Goal: Transaction & Acquisition: Purchase product/service

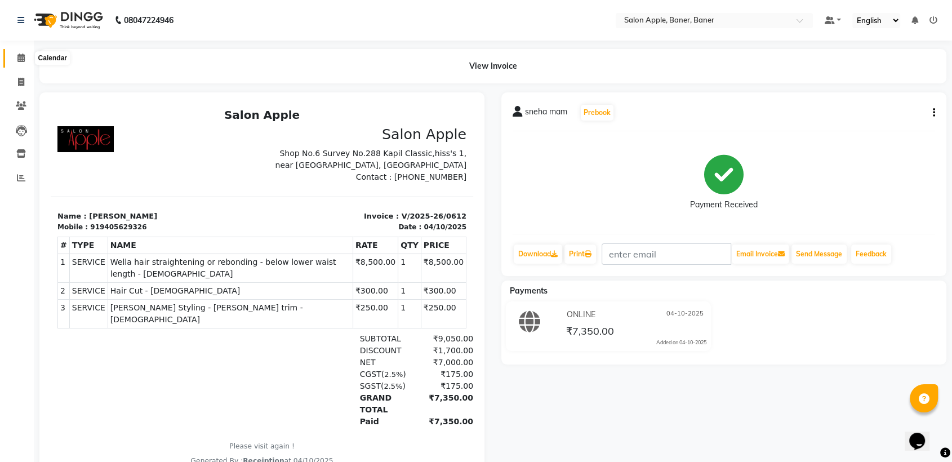
click at [19, 61] on icon at bounding box center [20, 57] width 7 height 8
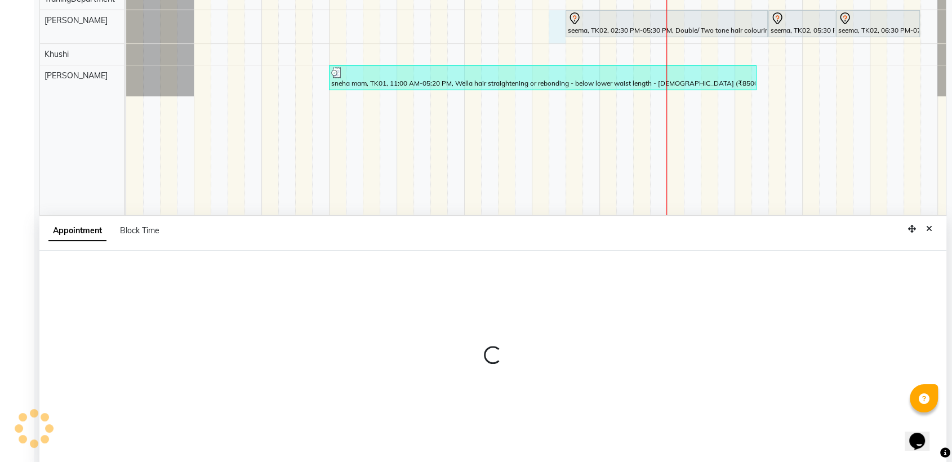
scroll to position [212, 0]
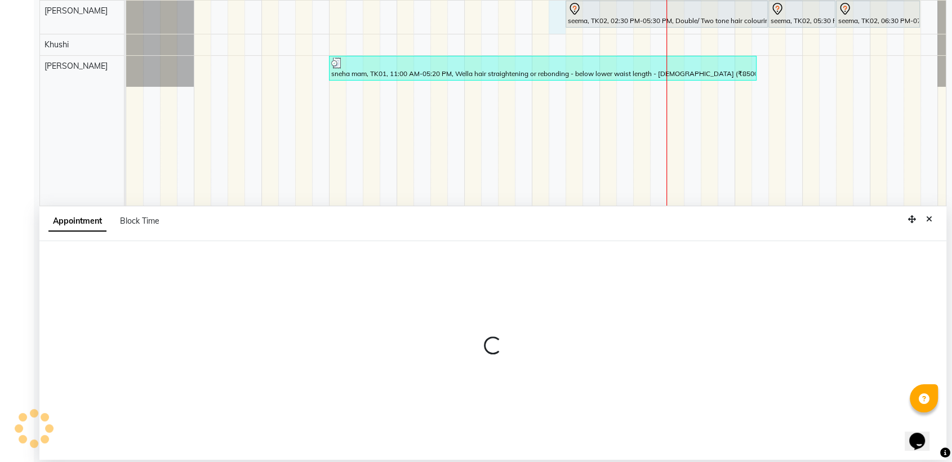
select select "84037"
select select "855"
select select "tentative"
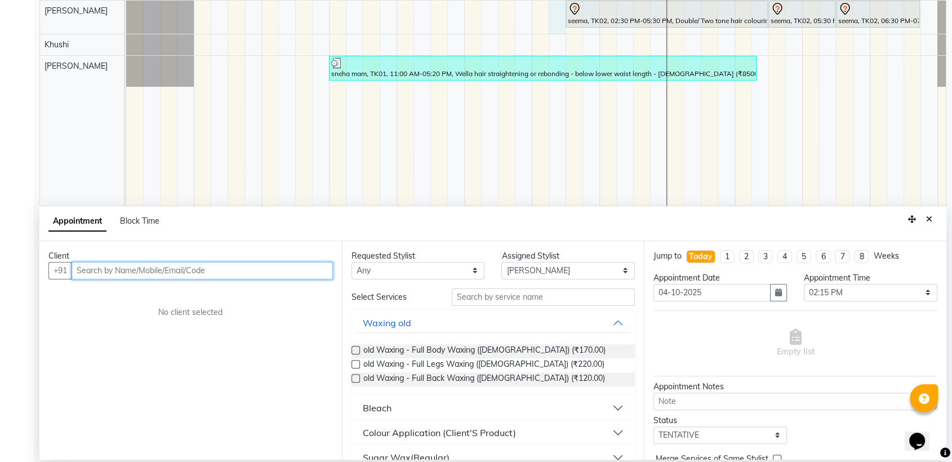
click at [218, 270] on input "text" at bounding box center [202, 270] width 261 height 17
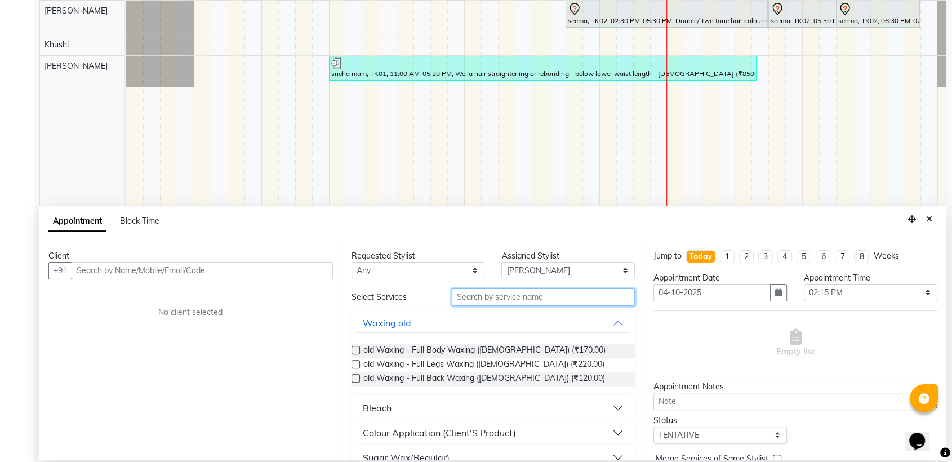
click at [551, 296] on input "text" at bounding box center [544, 296] width 184 height 17
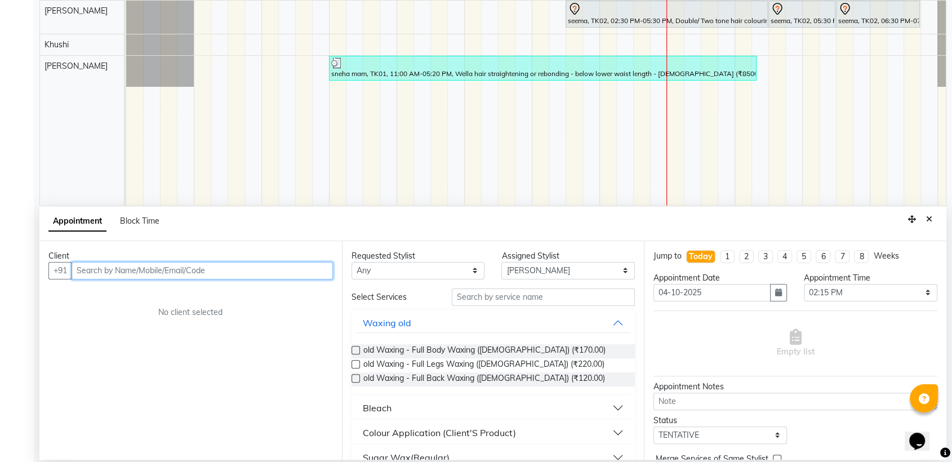
click at [142, 269] on input "text" at bounding box center [202, 270] width 261 height 17
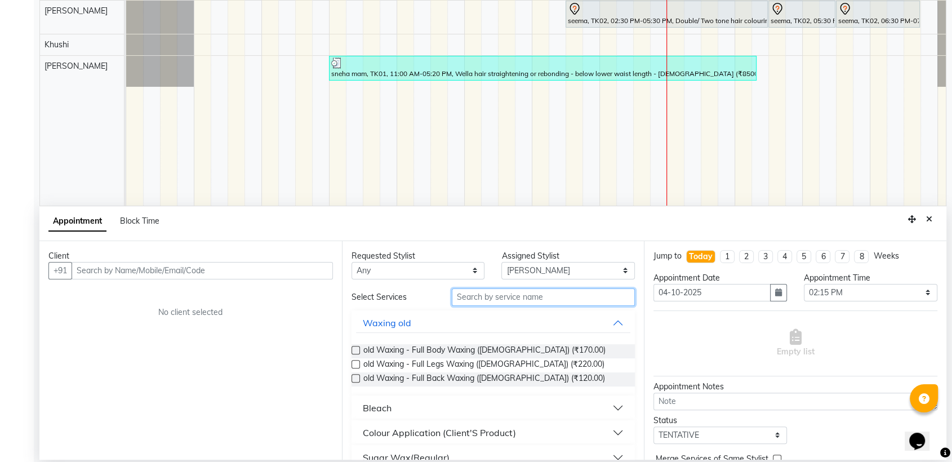
click at [512, 298] on input "text" at bounding box center [544, 296] width 184 height 17
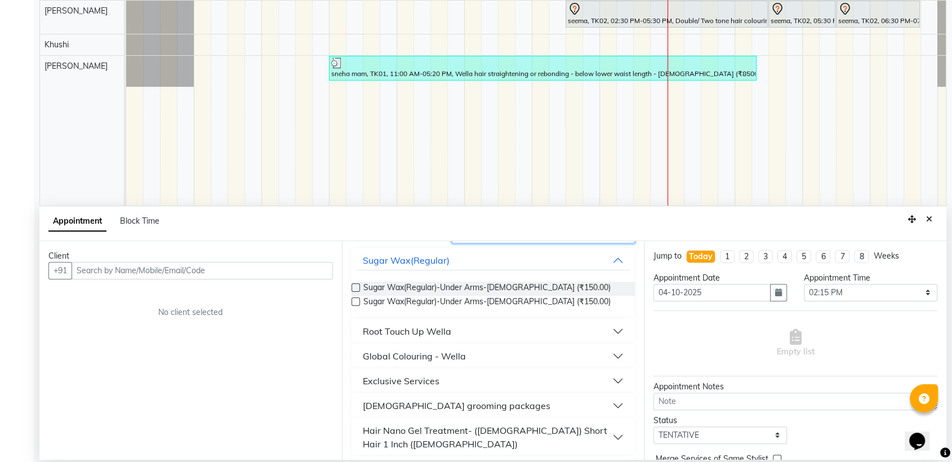
scroll to position [125, 0]
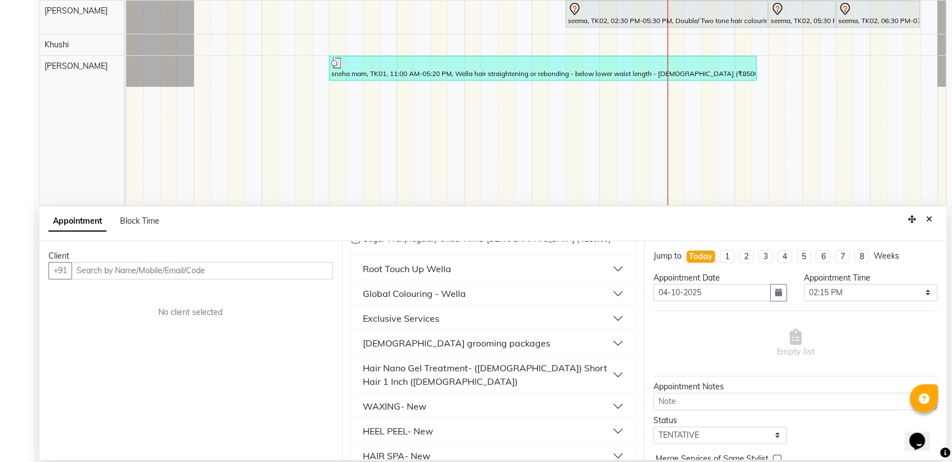
type input "150"
click at [399, 399] on div "WAXING- New" at bounding box center [395, 406] width 64 height 14
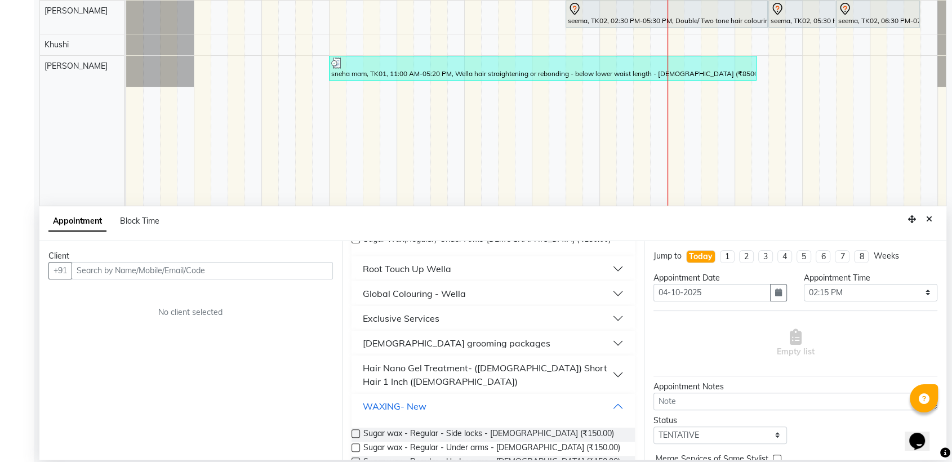
scroll to position [250, 0]
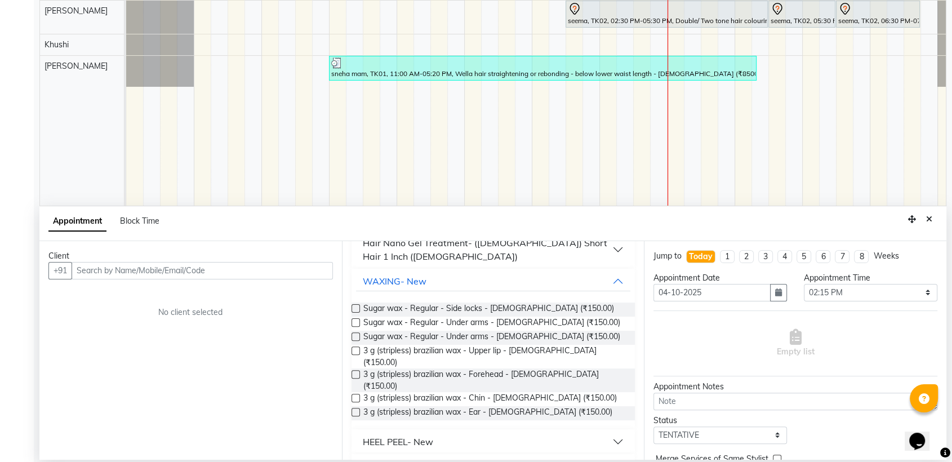
click at [354, 394] on label at bounding box center [355, 398] width 8 height 8
click at [354, 395] on input "checkbox" at bounding box center [354, 398] width 7 height 7
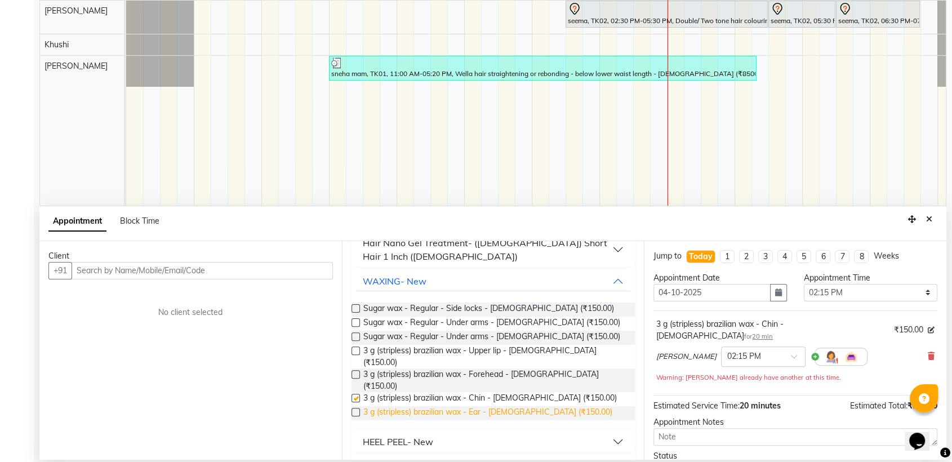
checkbox input "false"
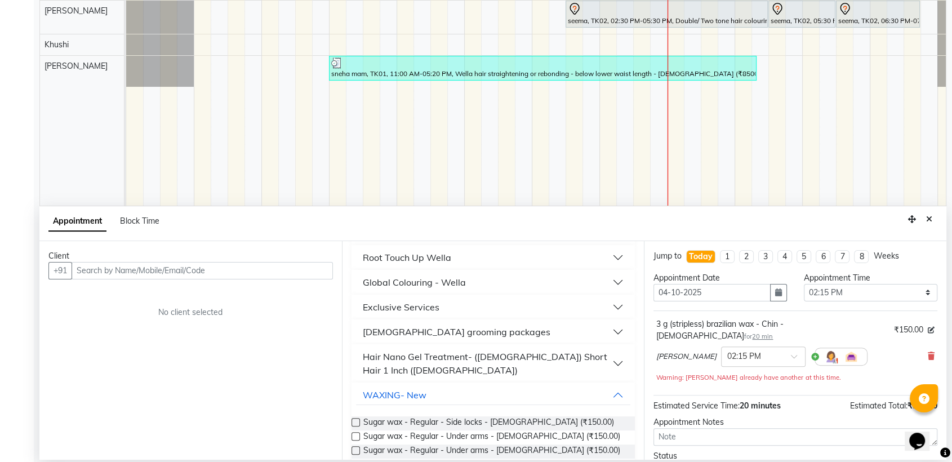
scroll to position [0, 0]
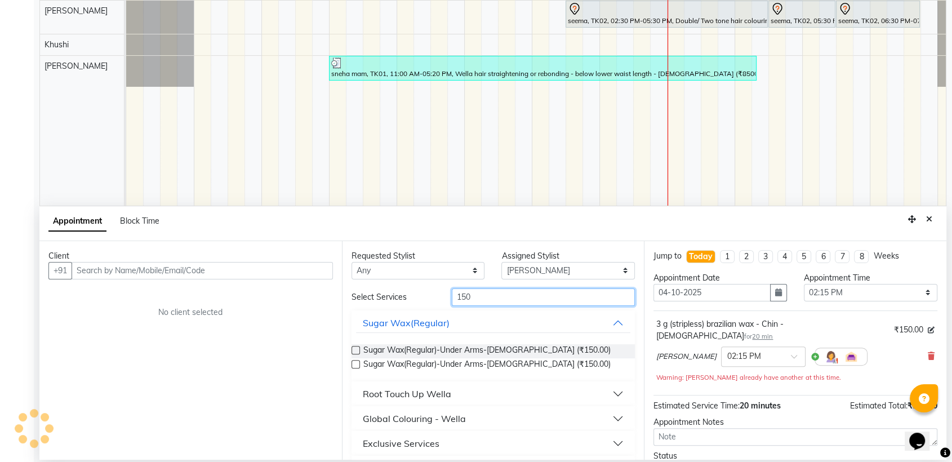
click at [485, 301] on input "150" at bounding box center [544, 296] width 184 height 17
type input "1"
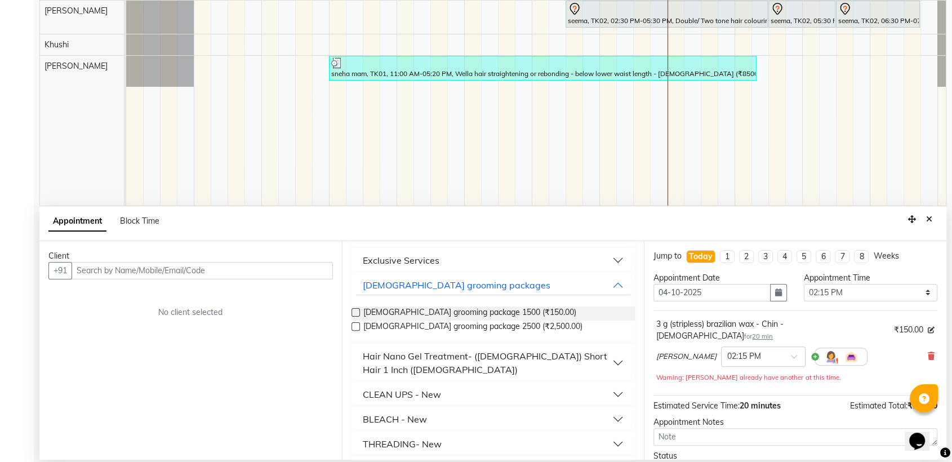
scroll to position [437, 0]
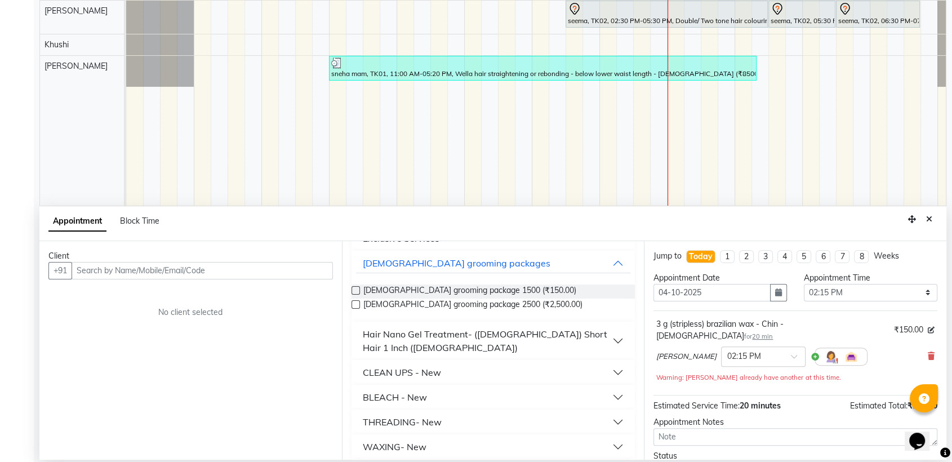
type input "50"
click at [391, 415] on div "THREADING- New" at bounding box center [402, 422] width 79 height 14
click at [357, 445] on label at bounding box center [355, 449] width 8 height 8
click at [357, 446] on input "checkbox" at bounding box center [354, 449] width 7 height 7
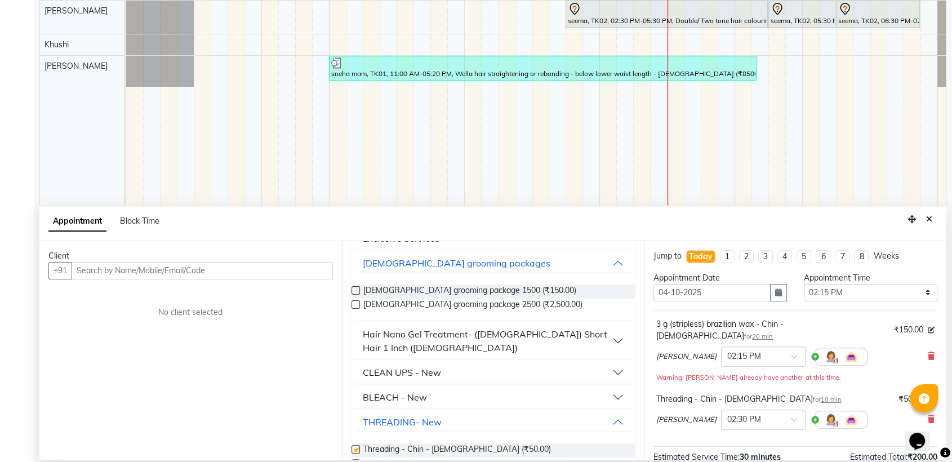
checkbox input "false"
click at [190, 267] on input "text" at bounding box center [202, 270] width 261 height 17
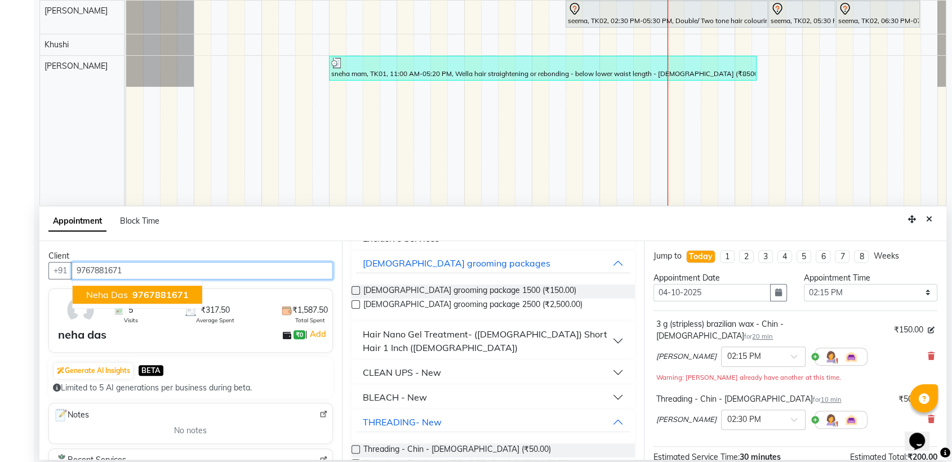
click at [186, 294] on button "neha das 9767881671" at bounding box center [138, 294] width 130 height 18
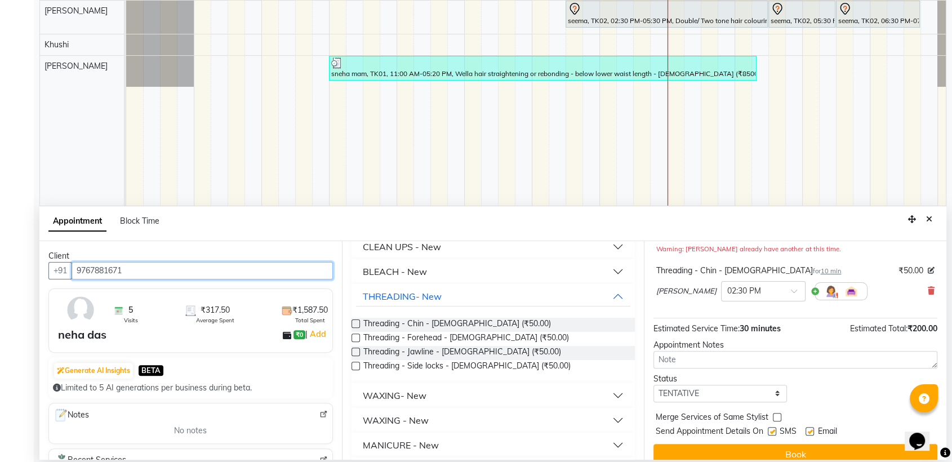
scroll to position [130, 0]
type input "9767881671"
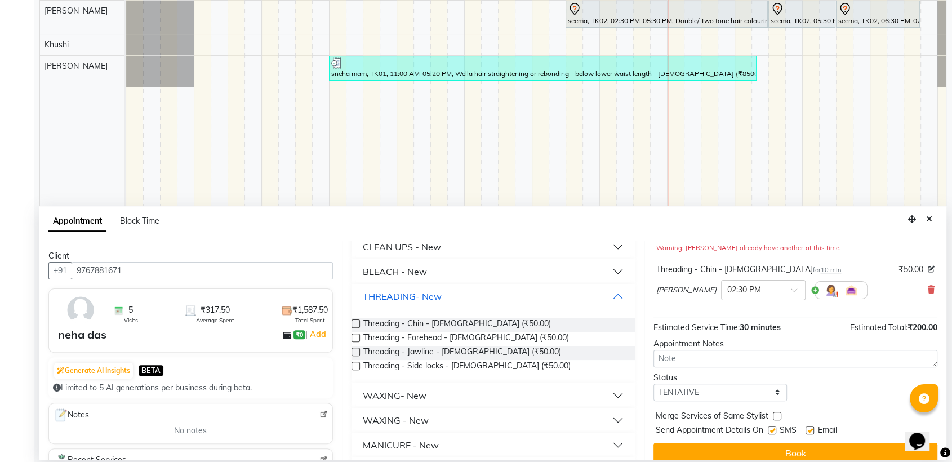
click at [773, 426] on label at bounding box center [771, 430] width 8 height 8
click at [773, 427] on input "checkbox" at bounding box center [770, 430] width 7 height 7
checkbox input "false"
click at [808, 426] on label at bounding box center [809, 430] width 8 height 8
click at [808, 427] on input "checkbox" at bounding box center [808, 430] width 7 height 7
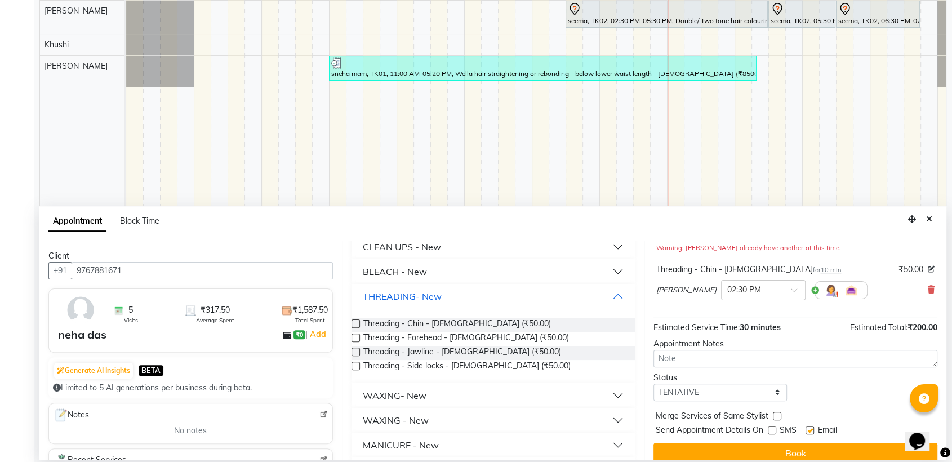
checkbox input "false"
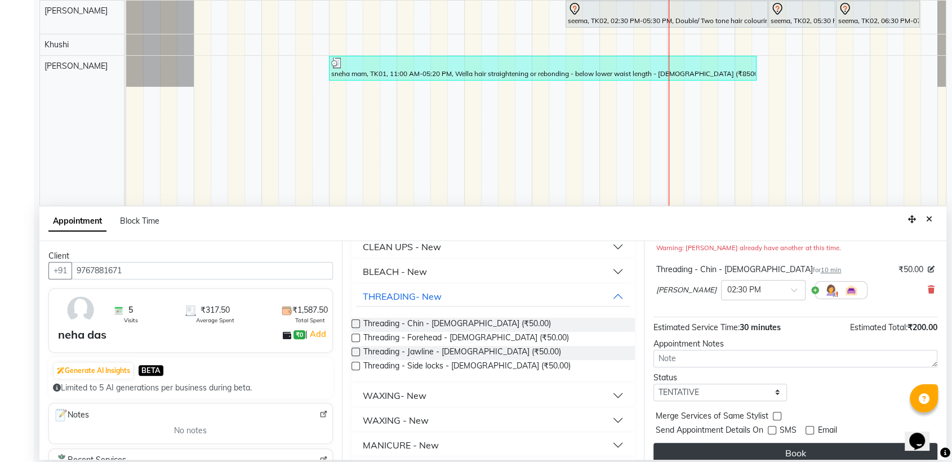
click at [809, 443] on button "Book" at bounding box center [795, 453] width 284 height 20
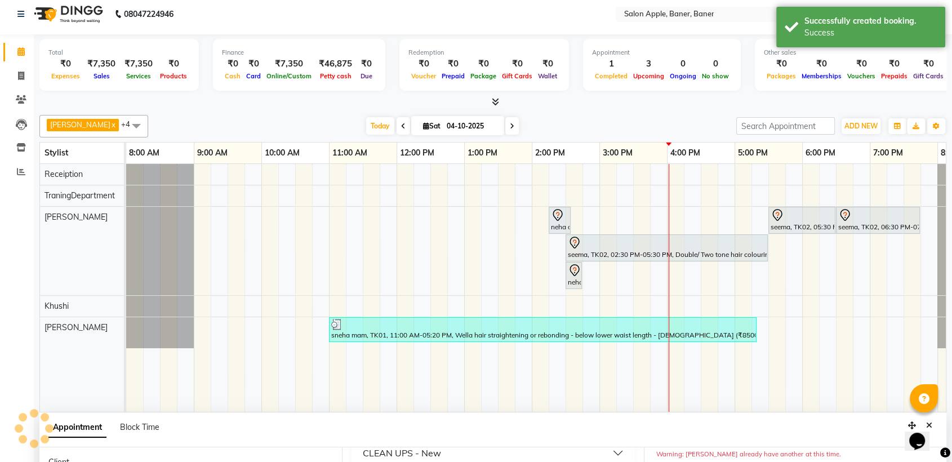
scroll to position [0, 0]
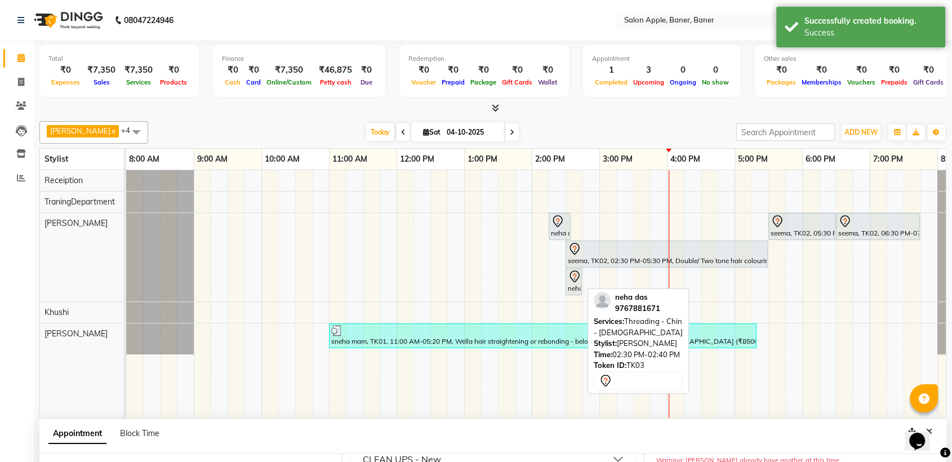
click at [569, 283] on div "neha das, TK03, 02:30 PM-02:40 PM, Threading - Chin - [DEMOGRAPHIC_DATA]" at bounding box center [573, 282] width 14 height 24
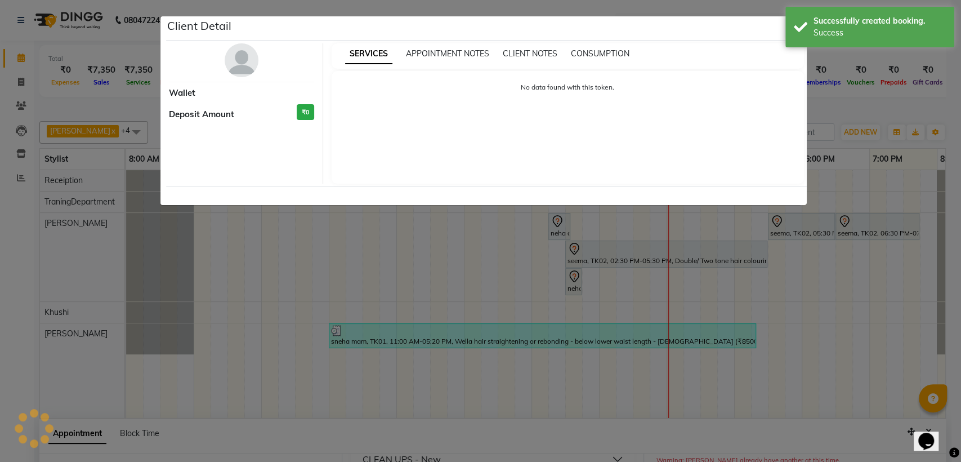
select select "7"
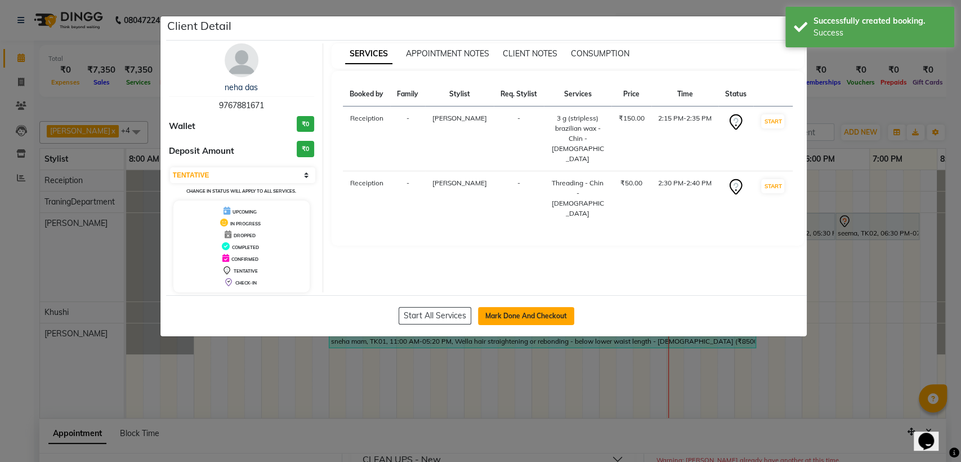
click at [543, 318] on button "Mark Done And Checkout" at bounding box center [526, 316] width 96 height 18
select select "771"
select select "service"
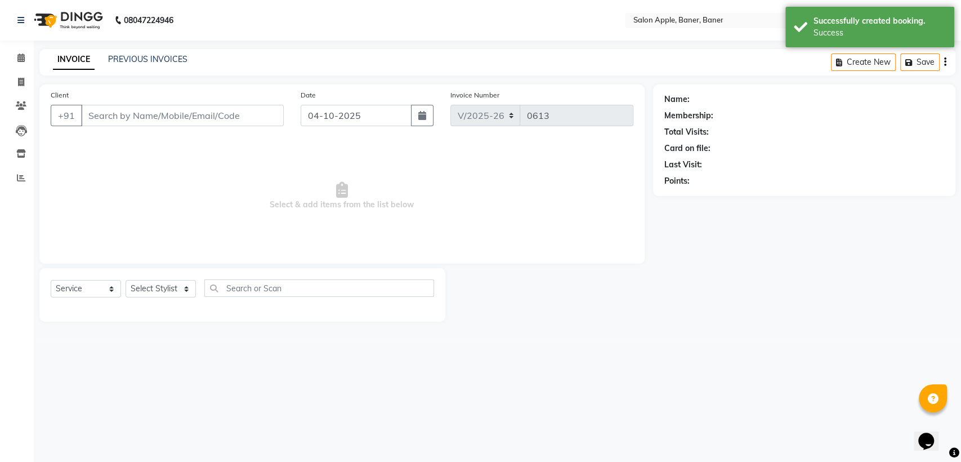
type input "9767881671"
select select "84037"
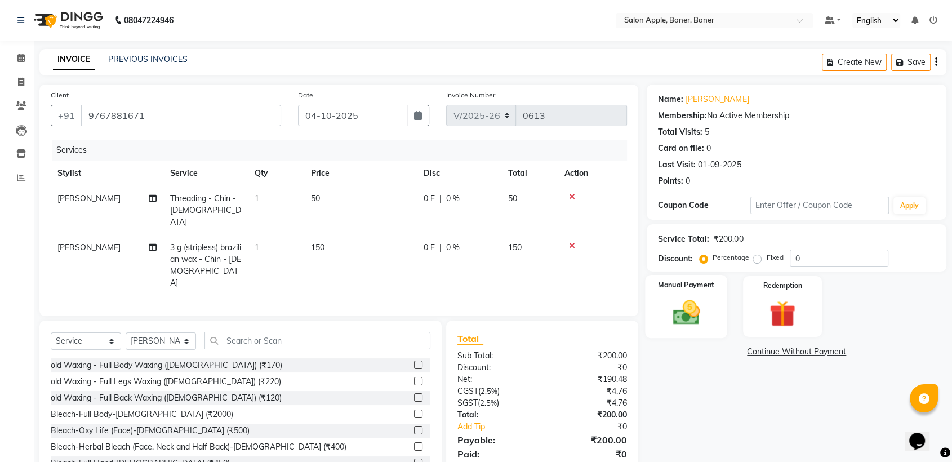
click at [677, 298] on img at bounding box center [686, 313] width 44 height 32
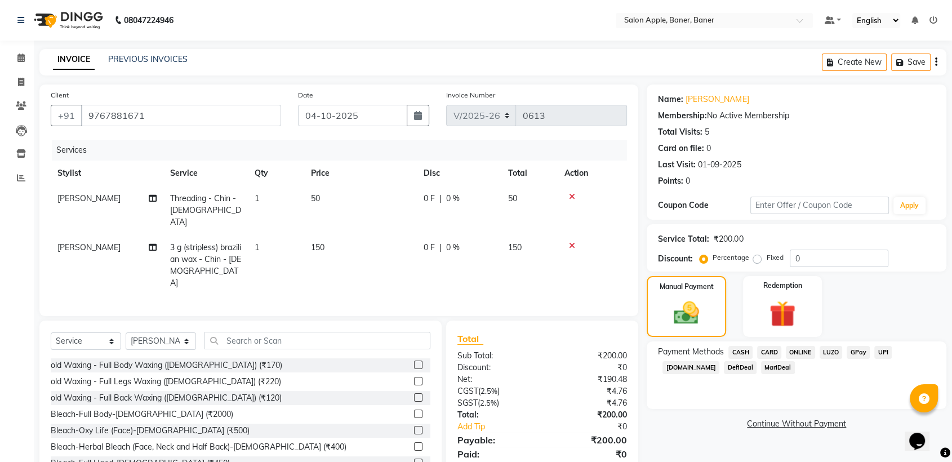
click at [802, 354] on span "ONLINE" at bounding box center [799, 352] width 29 height 13
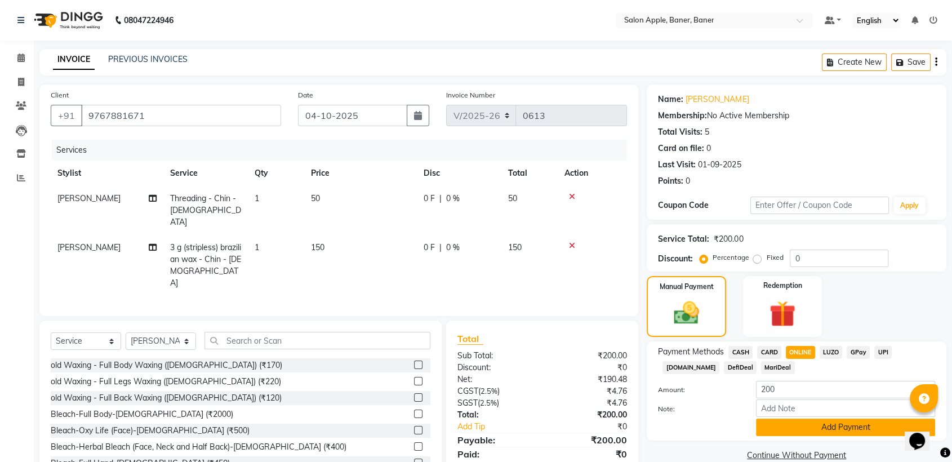
click at [832, 431] on button "Add Payment" at bounding box center [845, 426] width 179 height 17
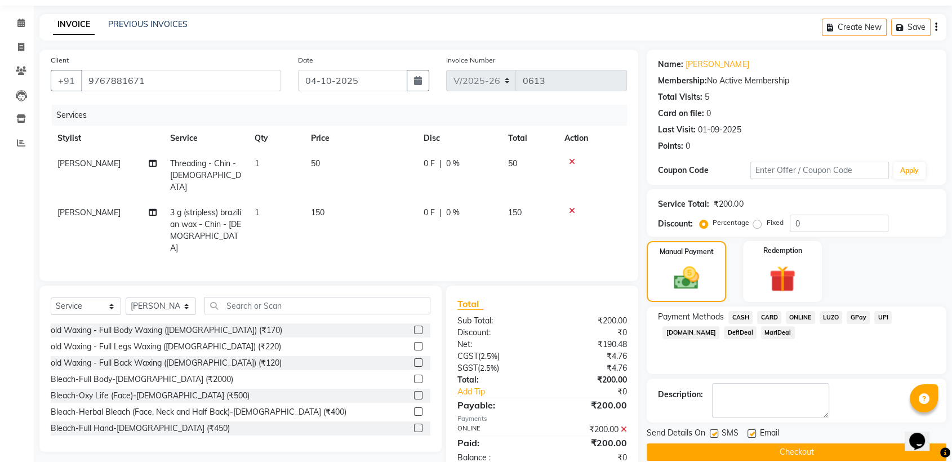
scroll to position [50, 0]
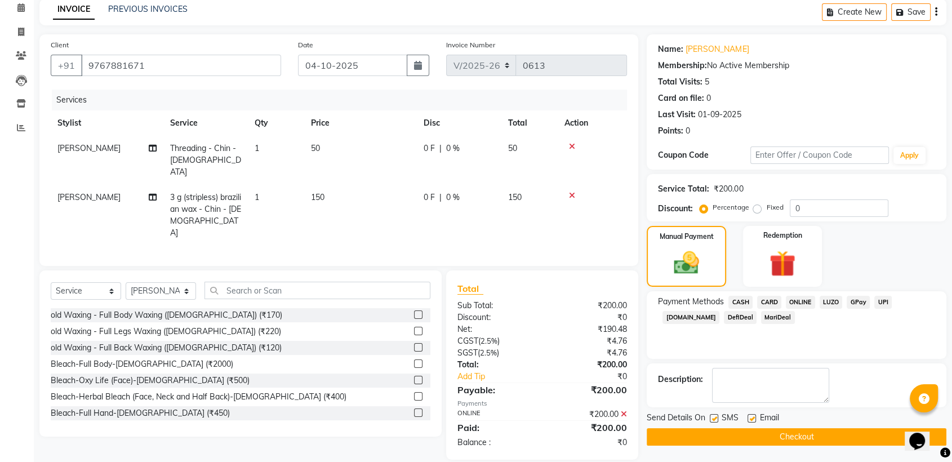
click at [716, 417] on label at bounding box center [713, 418] width 8 height 8
click at [716, 417] on input "checkbox" at bounding box center [712, 418] width 7 height 7
checkbox input "false"
click at [750, 417] on label at bounding box center [751, 418] width 8 height 8
click at [750, 417] on input "checkbox" at bounding box center [750, 418] width 7 height 7
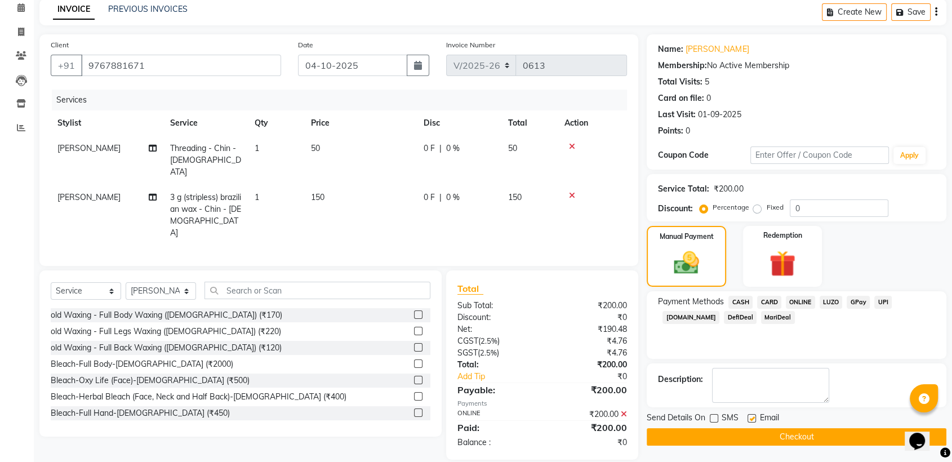
checkbox input "false"
click at [751, 428] on button "Checkout" at bounding box center [796, 436] width 300 height 17
